Goal: Information Seeking & Learning: Learn about a topic

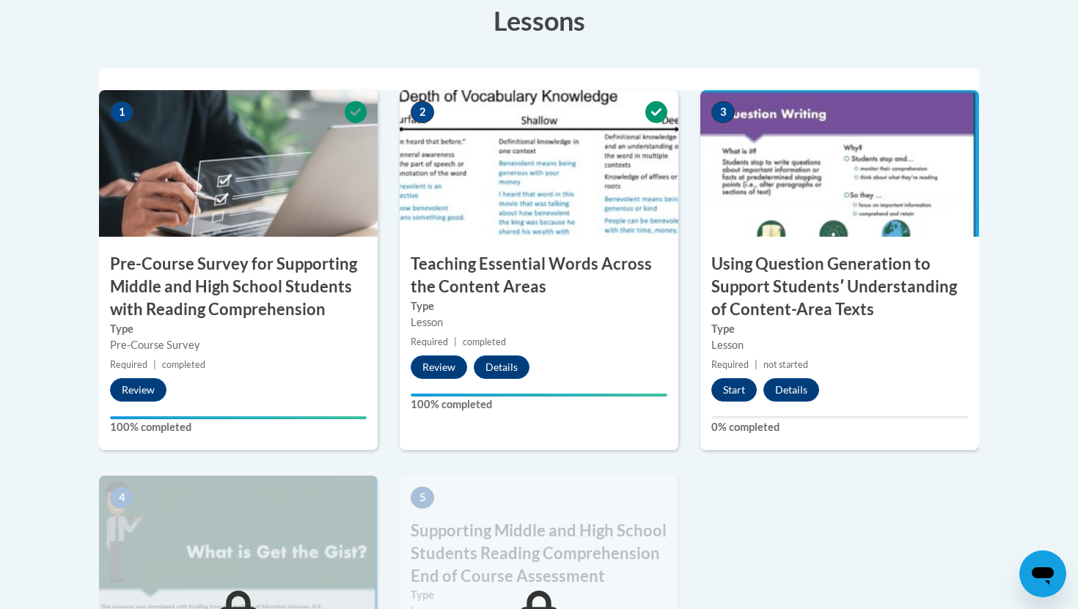
scroll to position [460, 0]
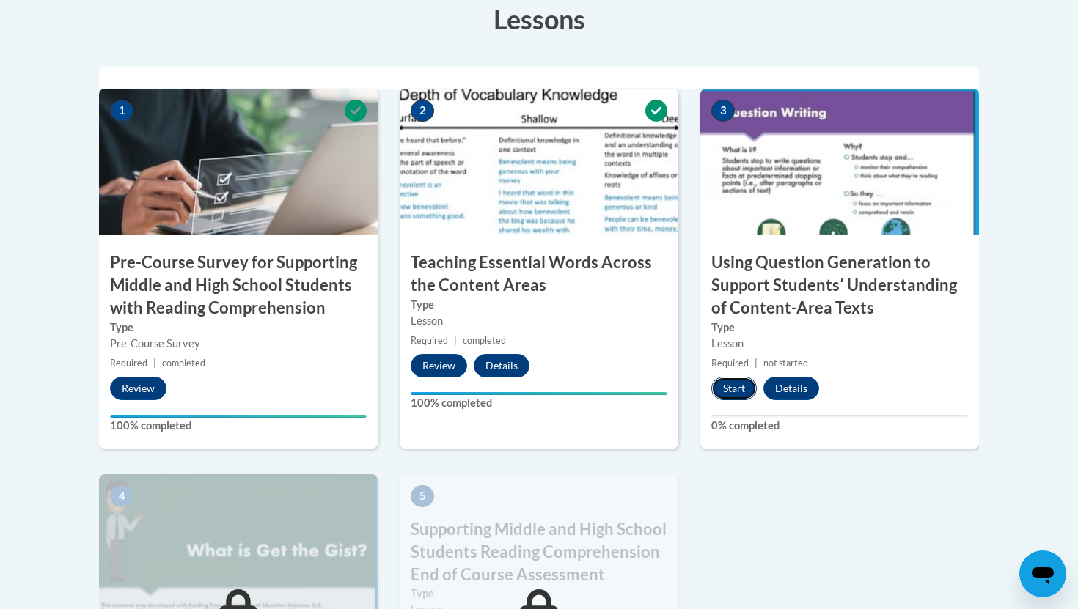
click at [730, 392] on button "Start" at bounding box center [733, 388] width 45 height 23
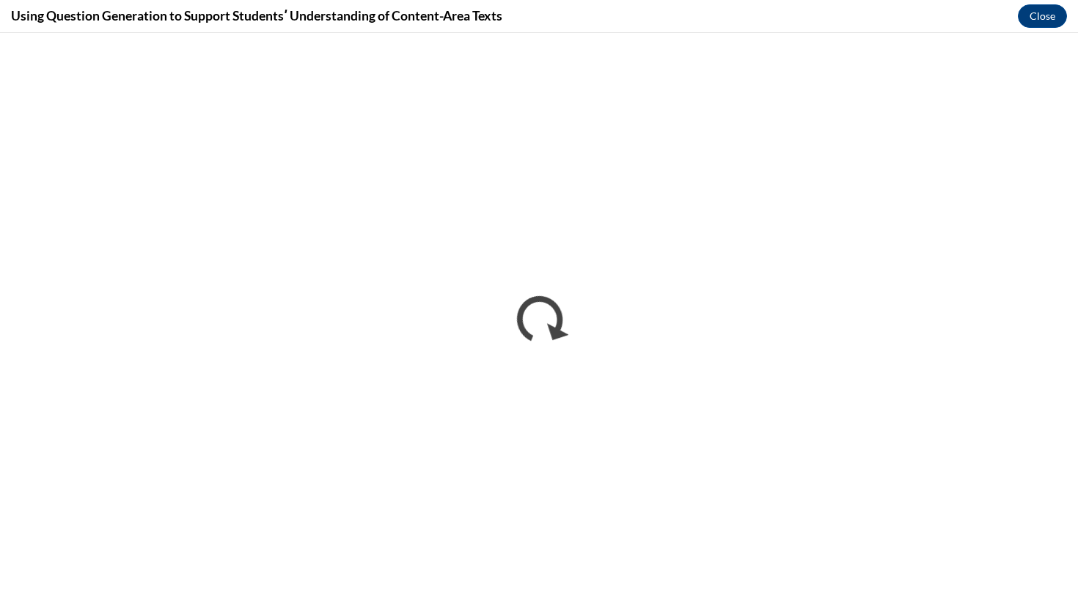
scroll to position [0, 0]
